Goal: Check status: Check status

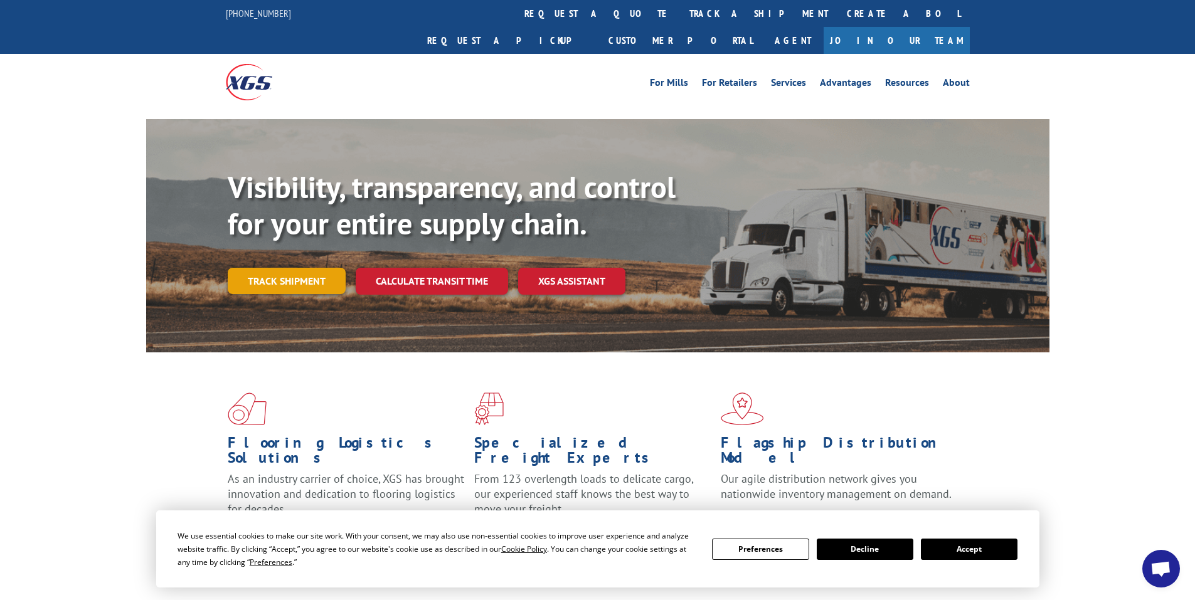
click at [288, 268] on link "Track shipment" at bounding box center [287, 281] width 118 height 26
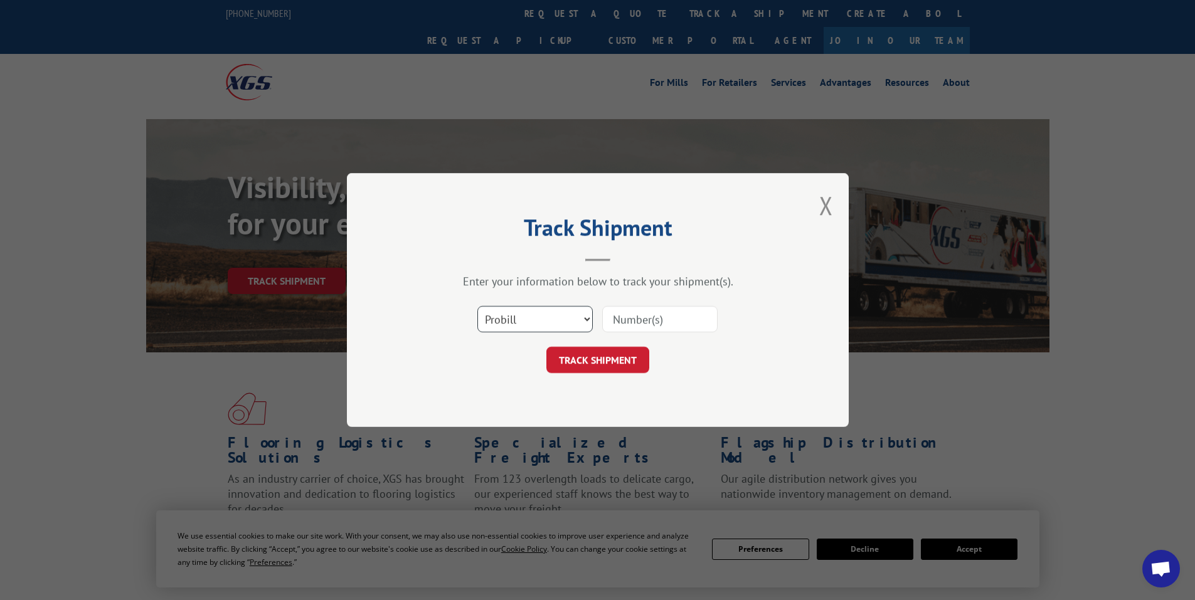
click at [586, 319] on select "Select category... Probill BOL PO" at bounding box center [534, 319] width 115 height 26
click at [636, 317] on input at bounding box center [659, 319] width 115 height 26
type input "693035"
click button "TRACK SHIPMENT" at bounding box center [597, 360] width 103 height 26
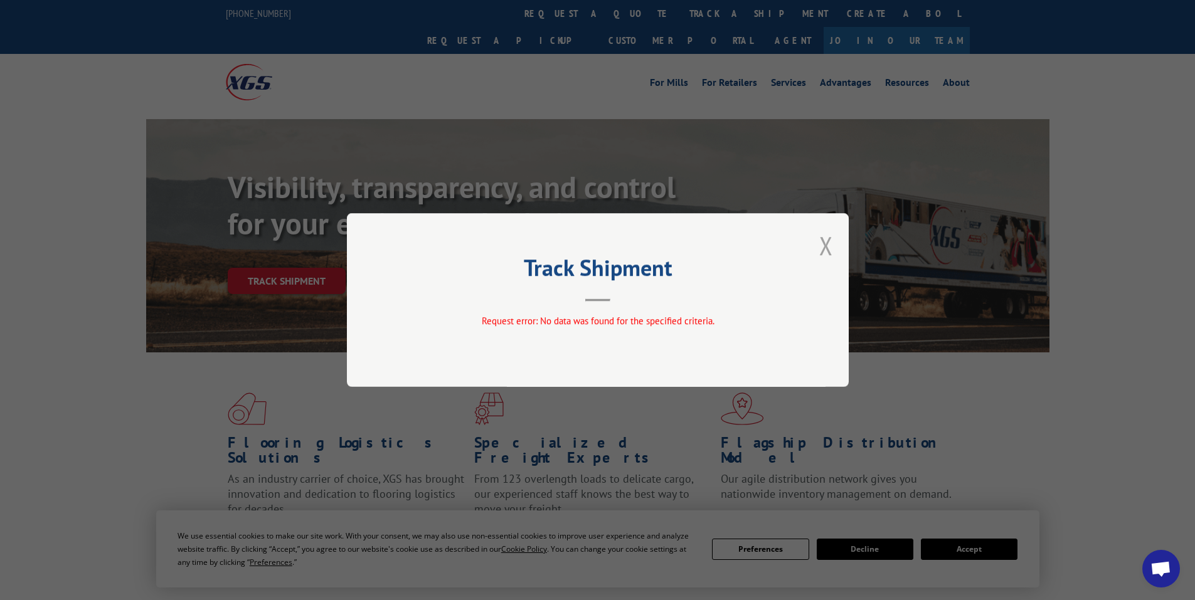
click at [823, 242] on button "Close modal" at bounding box center [826, 245] width 14 height 33
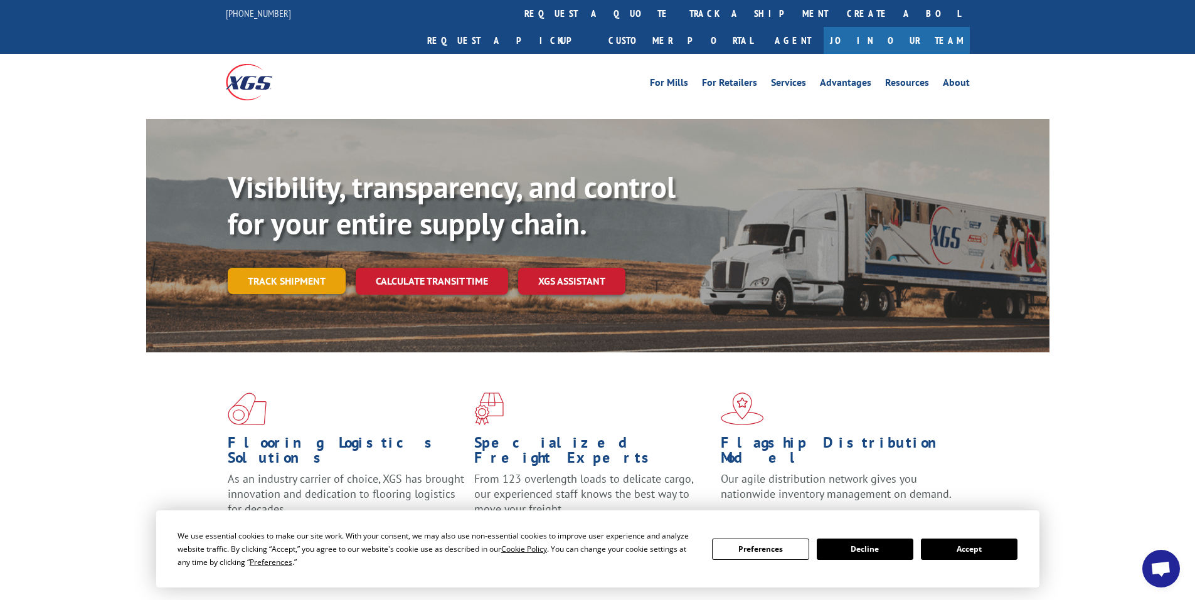
click at [262, 268] on link "Track shipment" at bounding box center [287, 281] width 118 height 26
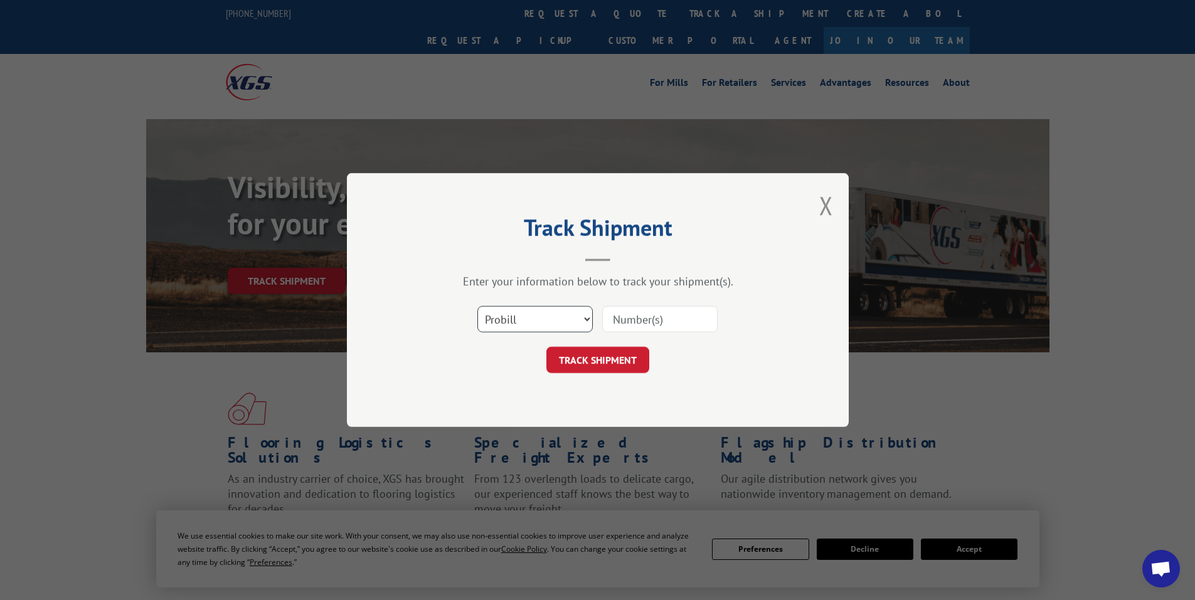
click at [584, 322] on select "Select category... Probill BOL PO" at bounding box center [534, 319] width 115 height 26
select select "bol"
click at [477, 306] on select "Select category... Probill BOL PO" at bounding box center [534, 319] width 115 height 26
click at [643, 318] on input at bounding box center [659, 319] width 115 height 26
type input "693035"
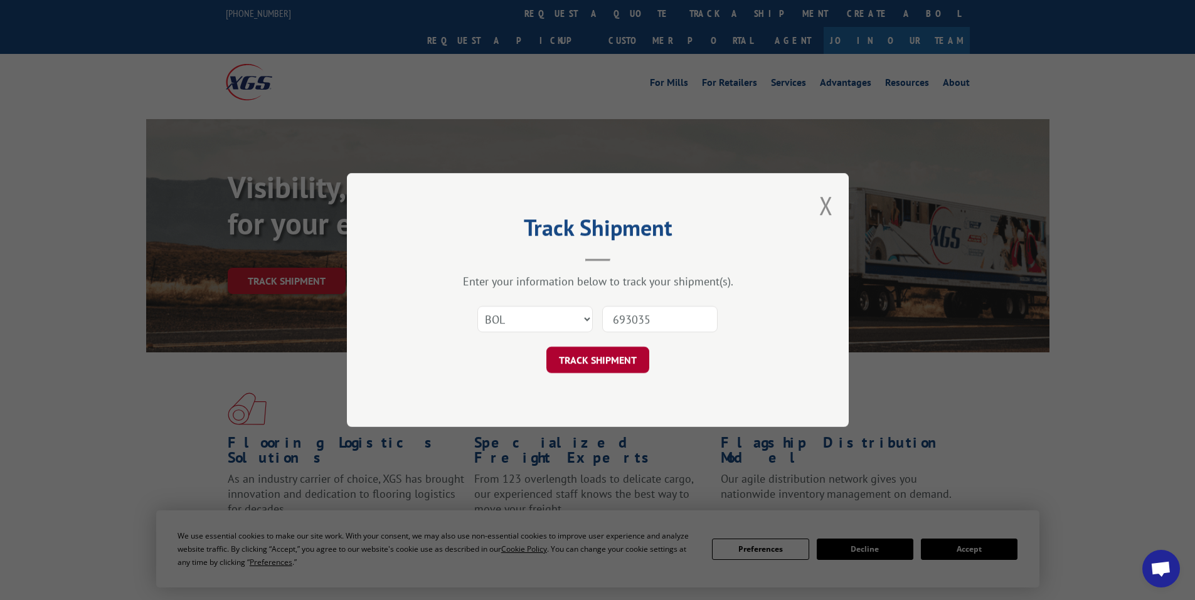
click at [605, 356] on button "TRACK SHIPMENT" at bounding box center [597, 360] width 103 height 26
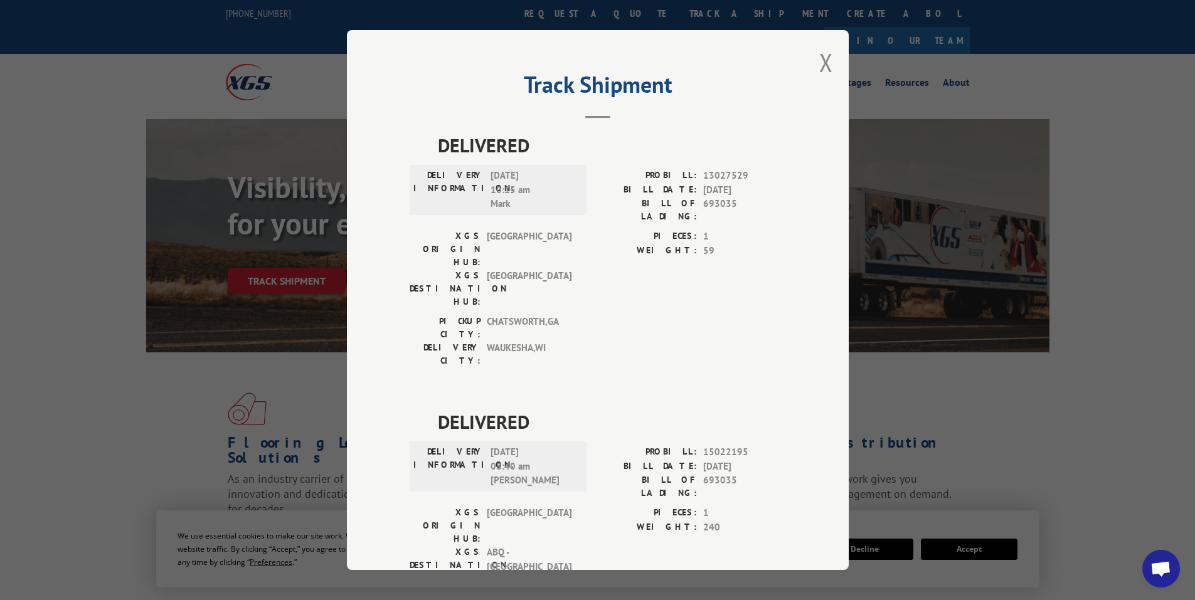
drag, startPoint x: 820, startPoint y: 60, endPoint x: 822, endPoint y: 68, distance: 8.4
click at [820, 61] on button "Close modal" at bounding box center [826, 62] width 14 height 33
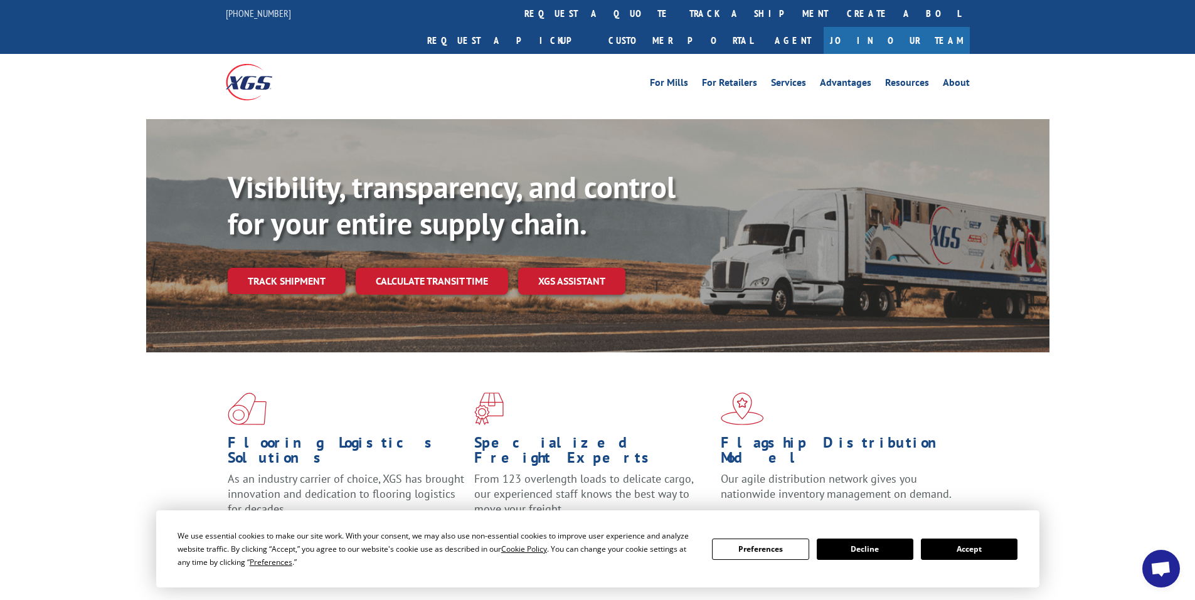
click at [989, 551] on button "Accept" at bounding box center [969, 549] width 97 height 21
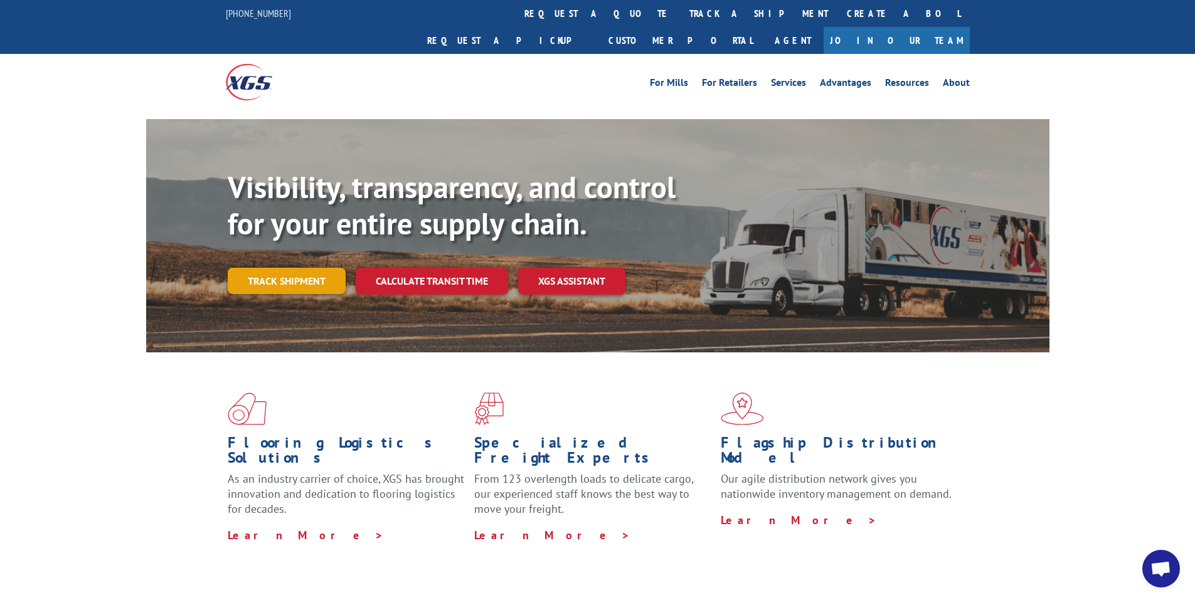
click at [294, 268] on link "Track shipment" at bounding box center [287, 281] width 118 height 26
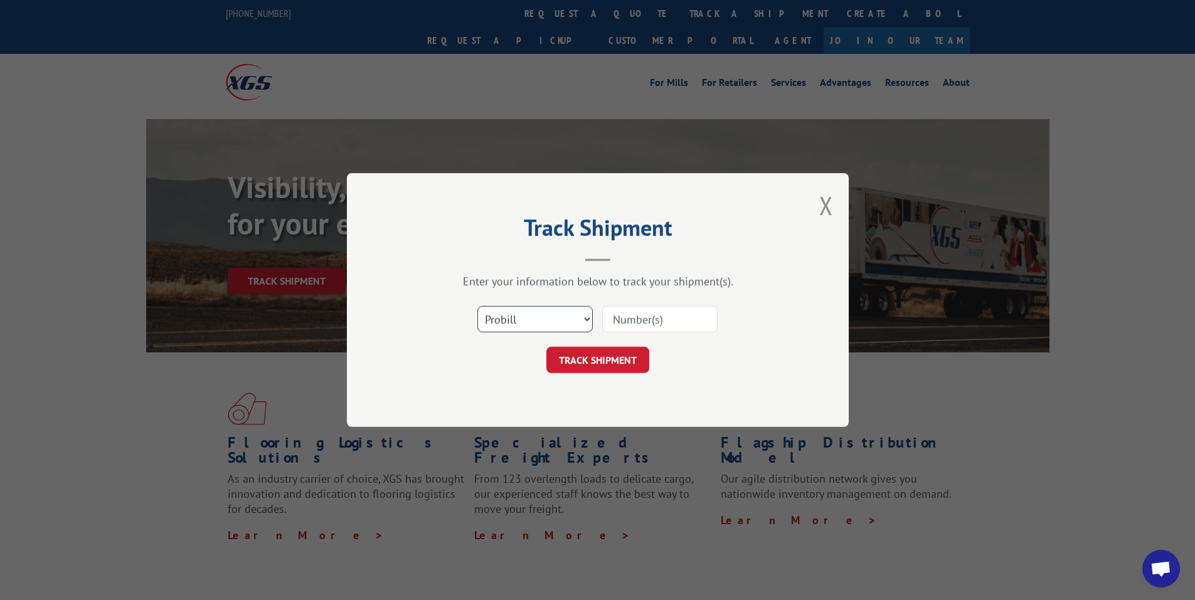
click at [581, 317] on select "Select category... Probill BOL PO" at bounding box center [534, 319] width 115 height 26
click at [827, 201] on button "Close modal" at bounding box center [826, 205] width 14 height 33
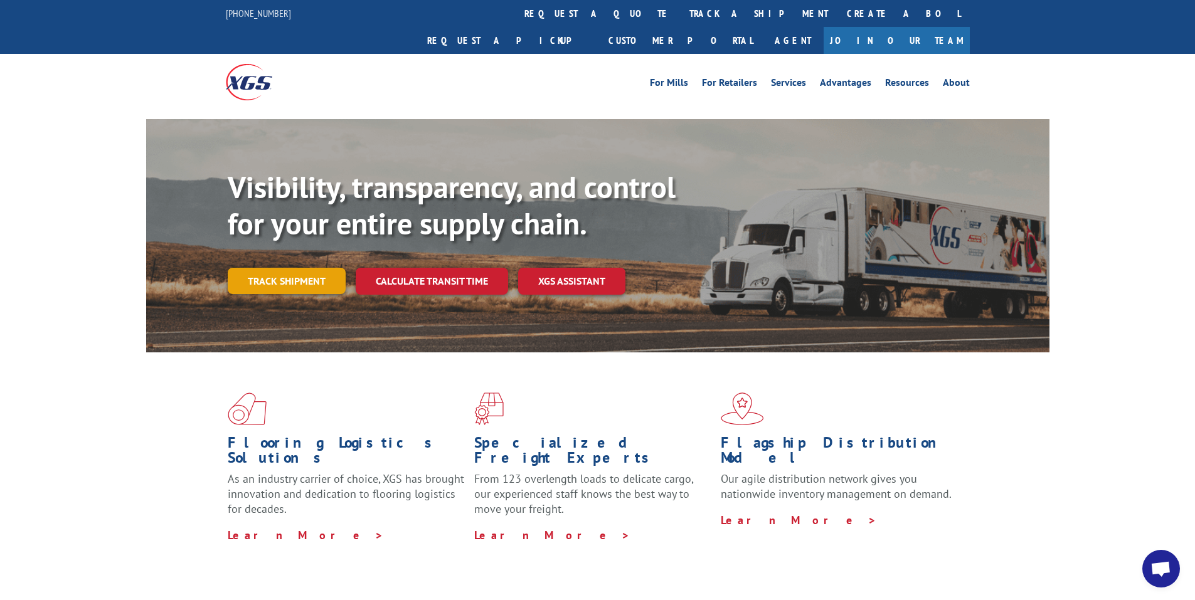
click at [272, 268] on link "Track shipment" at bounding box center [287, 281] width 118 height 26
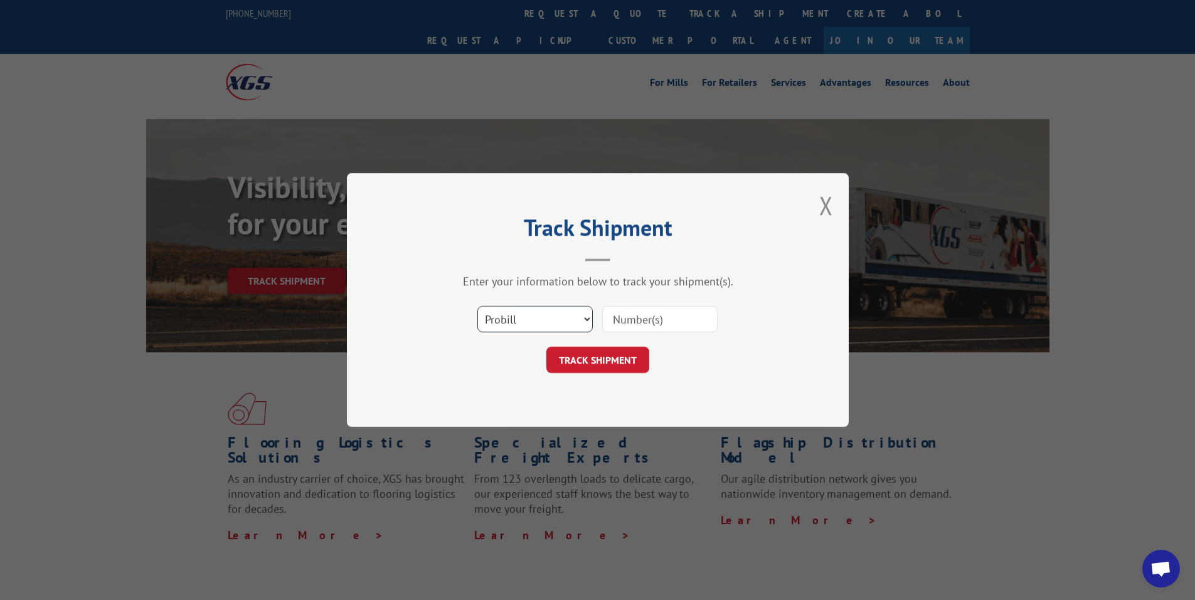
click at [586, 317] on select "Select category... Probill BOL PO" at bounding box center [534, 319] width 115 height 26
click at [586, 321] on select "Select category... Probill BOL PO" at bounding box center [534, 319] width 115 height 26
